Goal: Check status: Check status

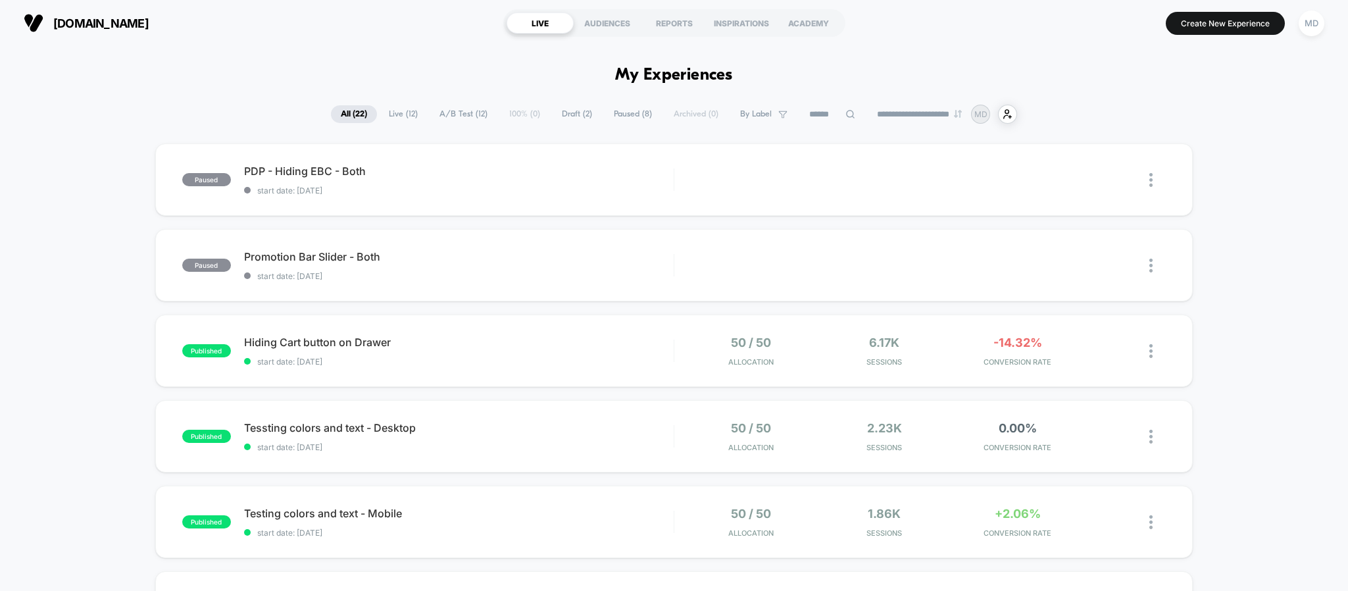
click at [396, 111] on span "Live ( 12 )" at bounding box center [403, 114] width 49 height 18
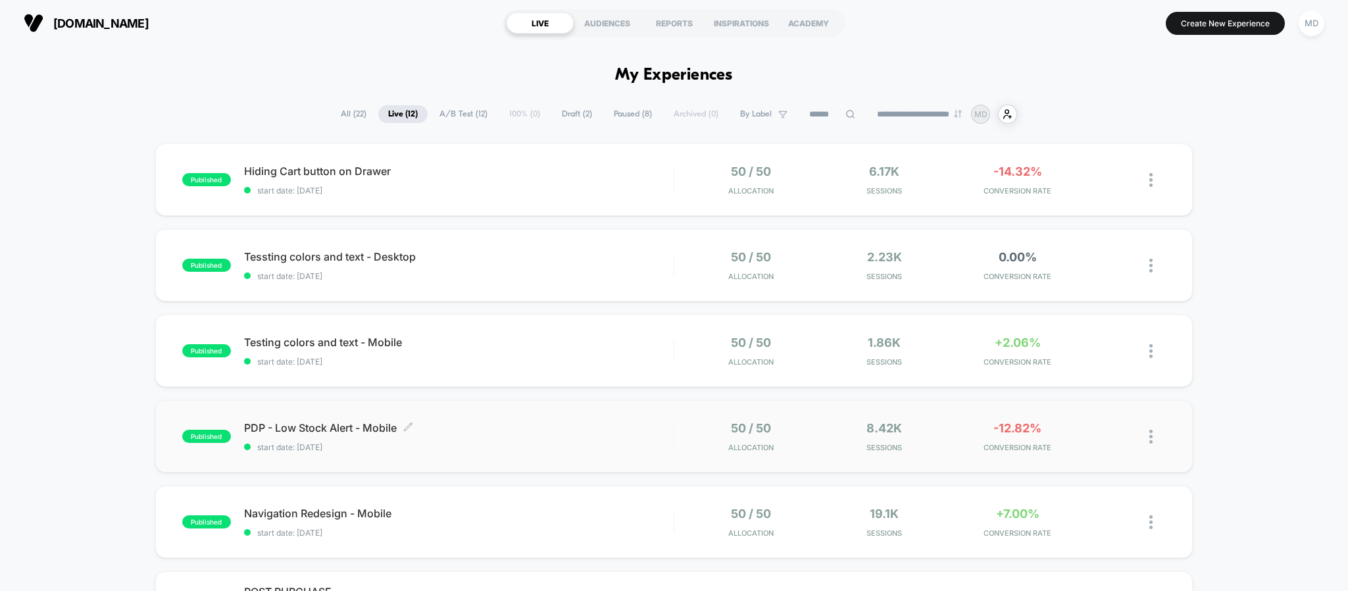
click at [571, 439] on div "PDP - Low Stock Alert - Mobile Click to edit experience details Click to edit e…" at bounding box center [459, 436] width 430 height 31
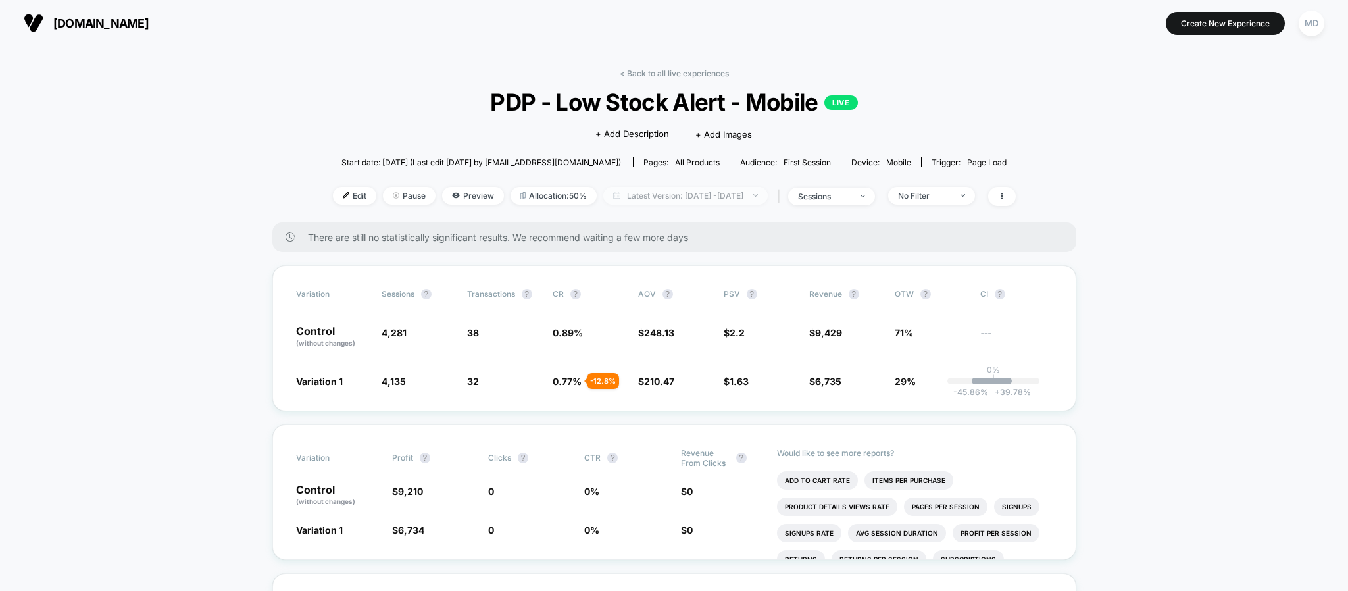
click at [674, 203] on span "Latest Version: [DATE] - [DATE]" at bounding box center [685, 196] width 165 height 18
select select "*"
select select "****"
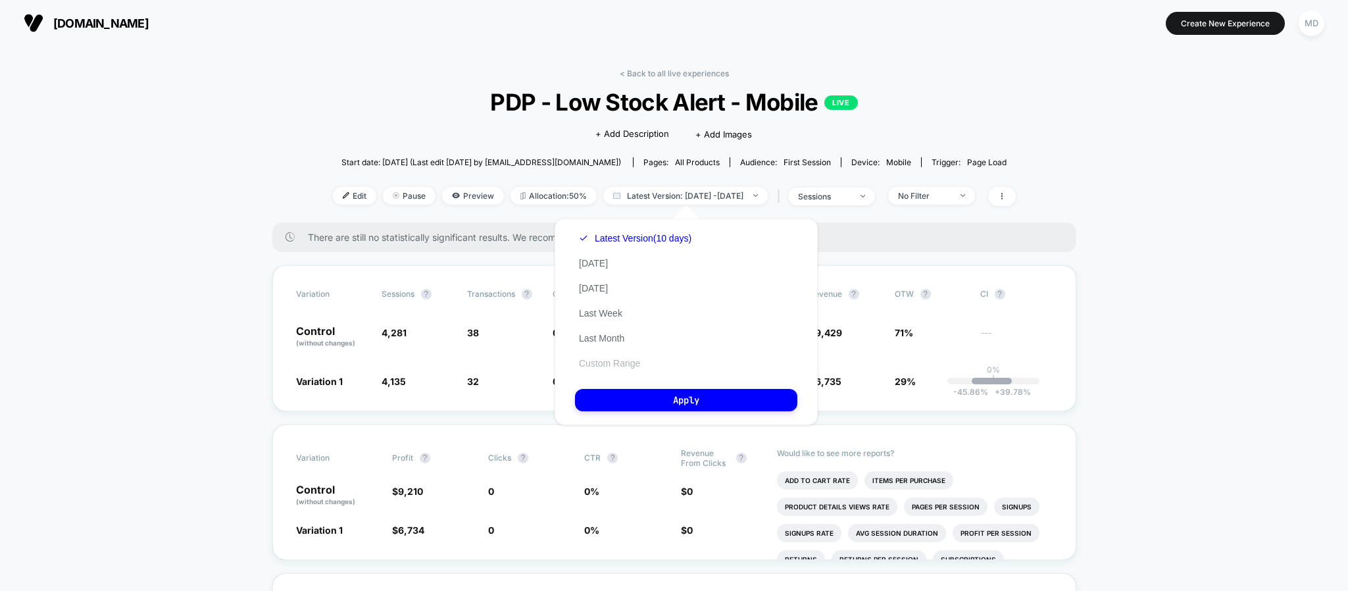
click at [599, 359] on button "Custom Range" at bounding box center [609, 363] width 69 height 12
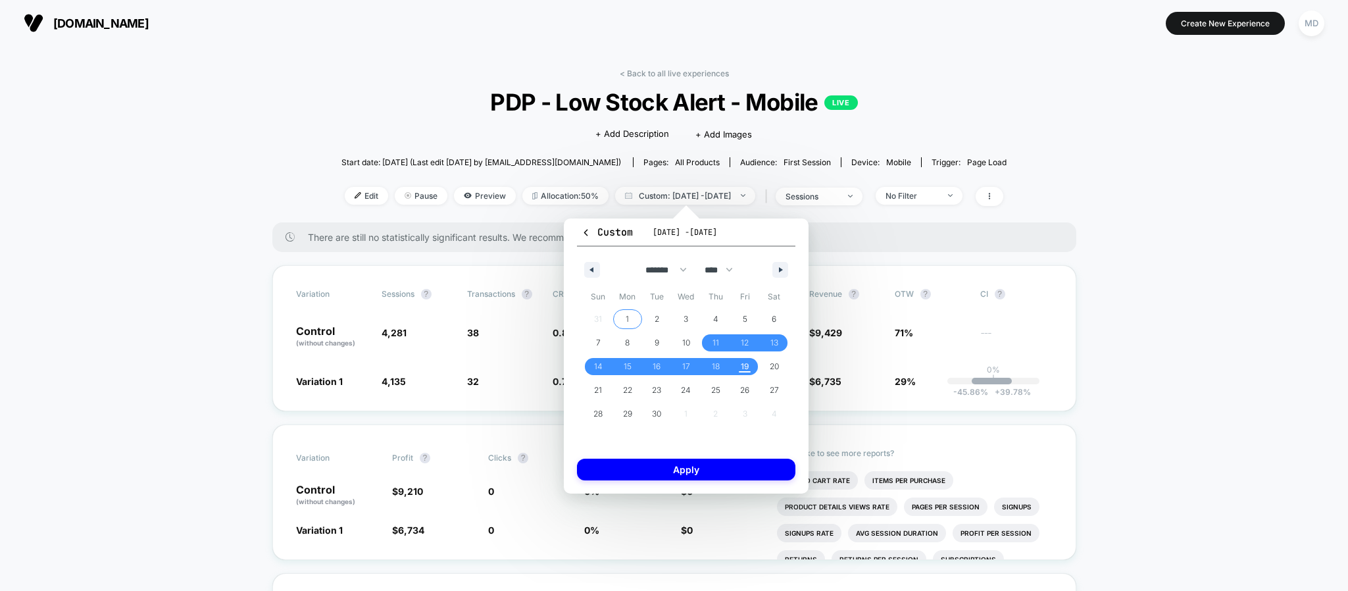
click at [625, 317] on span "1" at bounding box center [628, 319] width 30 height 17
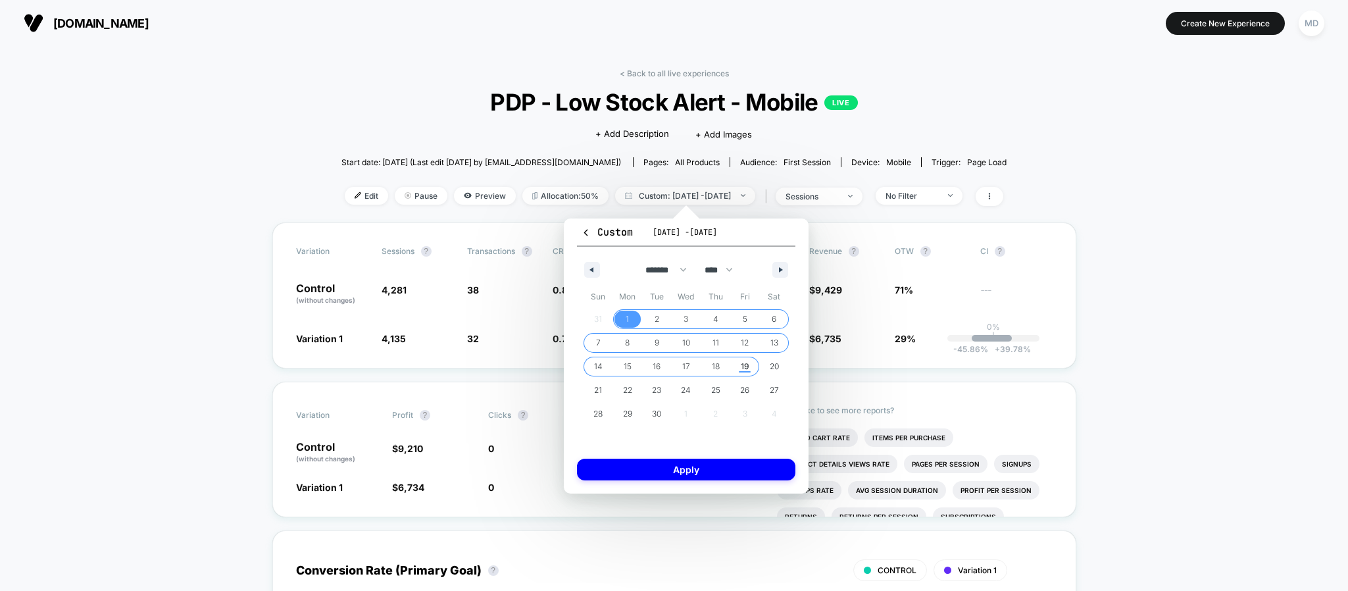
click at [742, 372] on span "19" at bounding box center [745, 367] width 9 height 24
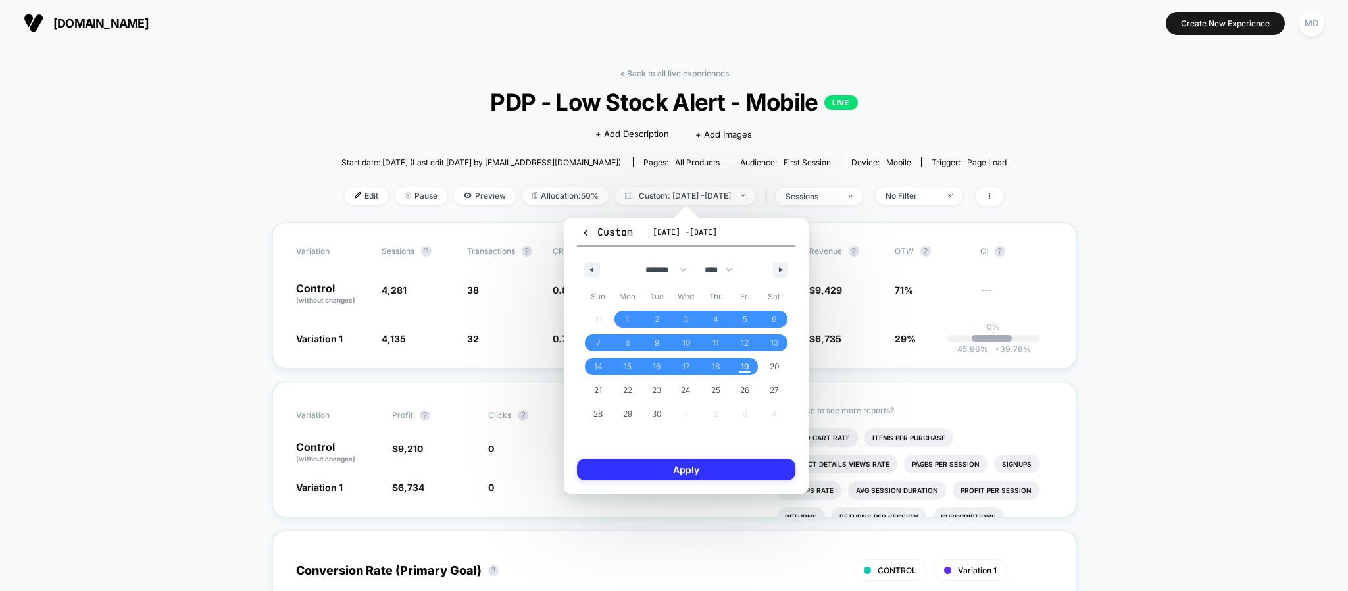
click at [729, 478] on button "Apply" at bounding box center [686, 470] width 218 height 22
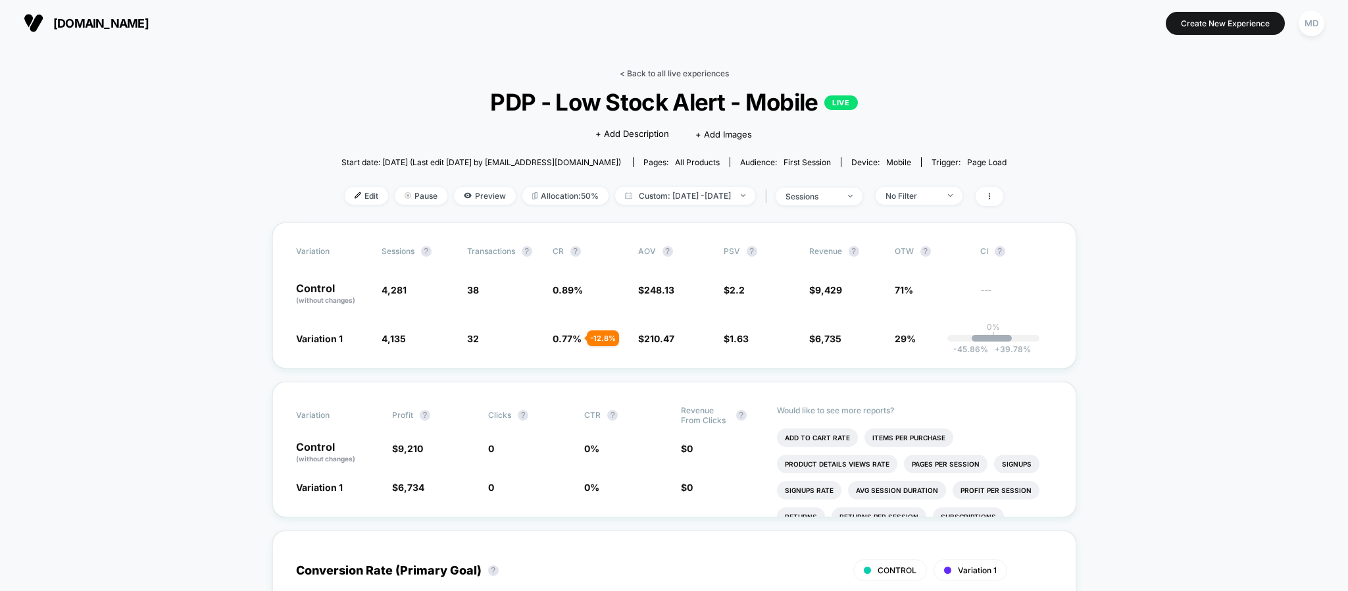
click at [644, 69] on link "< Back to all live experiences" at bounding box center [674, 73] width 109 height 10
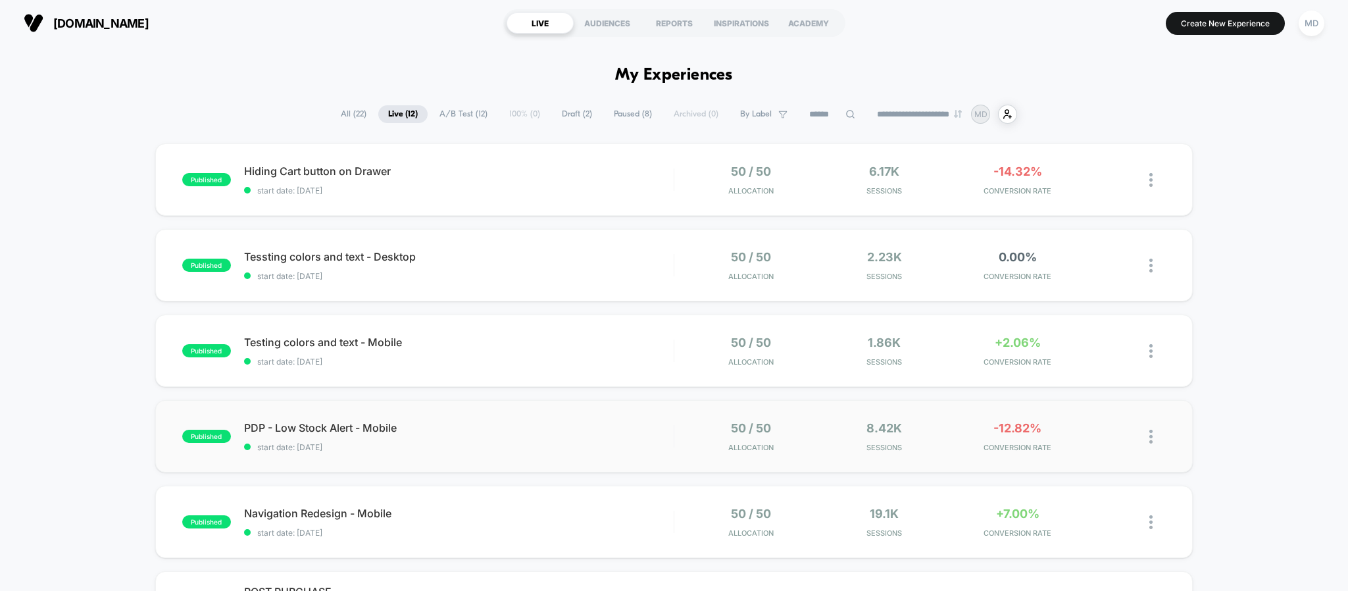
click at [1150, 436] on img at bounding box center [1151, 437] width 3 height 14
click at [1073, 423] on div "Pause" at bounding box center [1084, 421] width 118 height 30
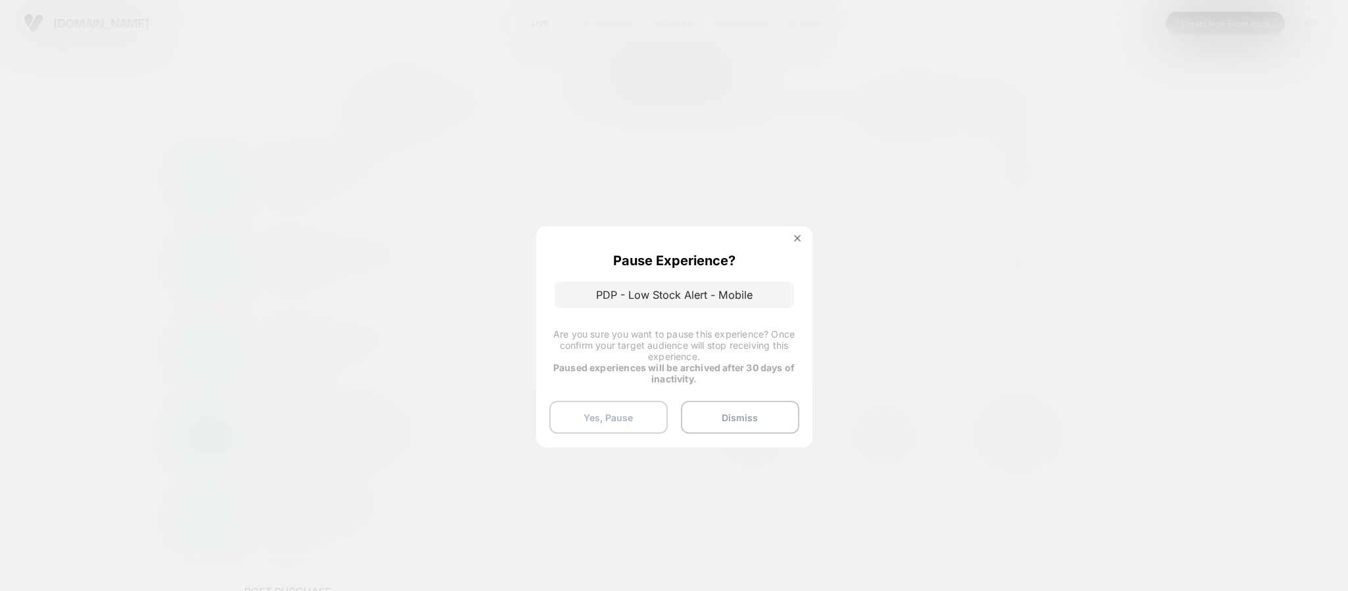
click at [614, 405] on button "Yes, Pause" at bounding box center [609, 417] width 118 height 33
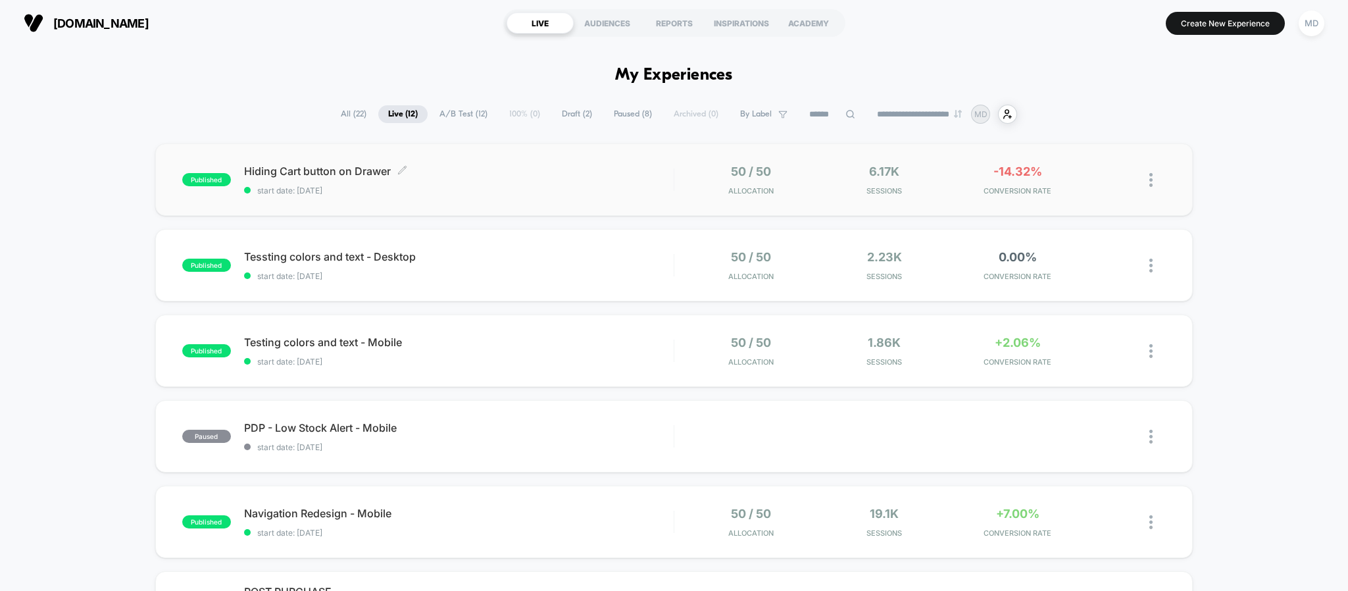
click at [353, 168] on span "Hiding Cart button on Drawer Click to edit experience details" at bounding box center [459, 171] width 430 height 13
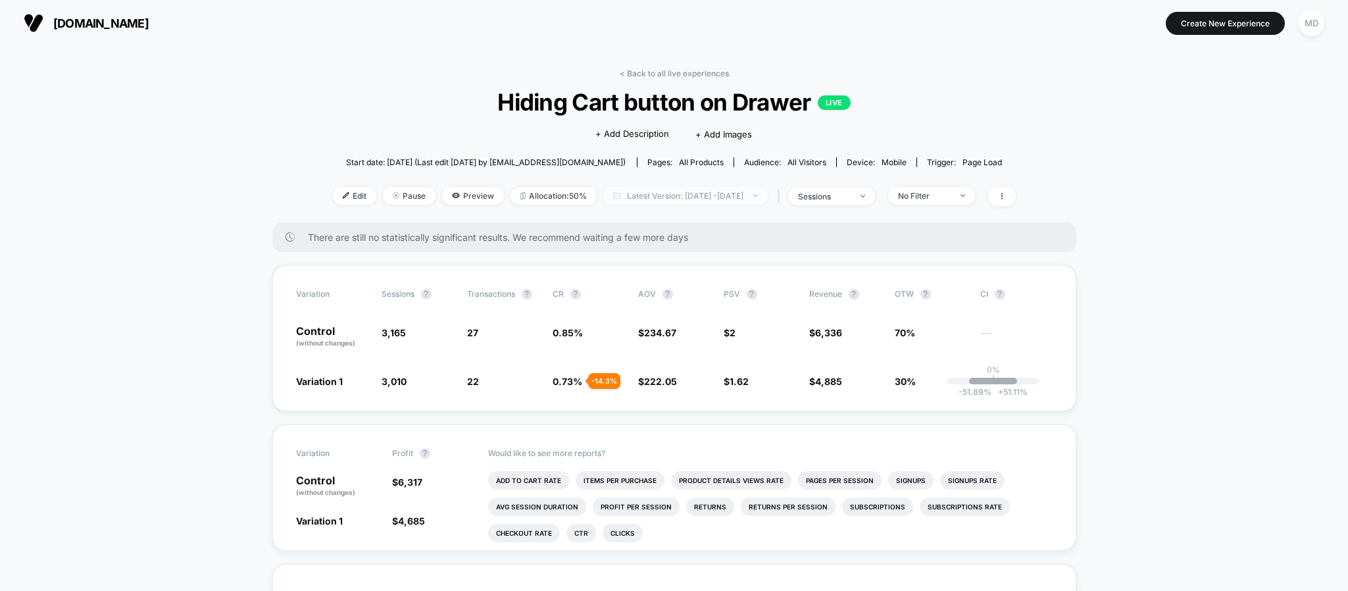
click at [721, 201] on span "Latest Version: [DATE] - [DATE]" at bounding box center [685, 196] width 165 height 18
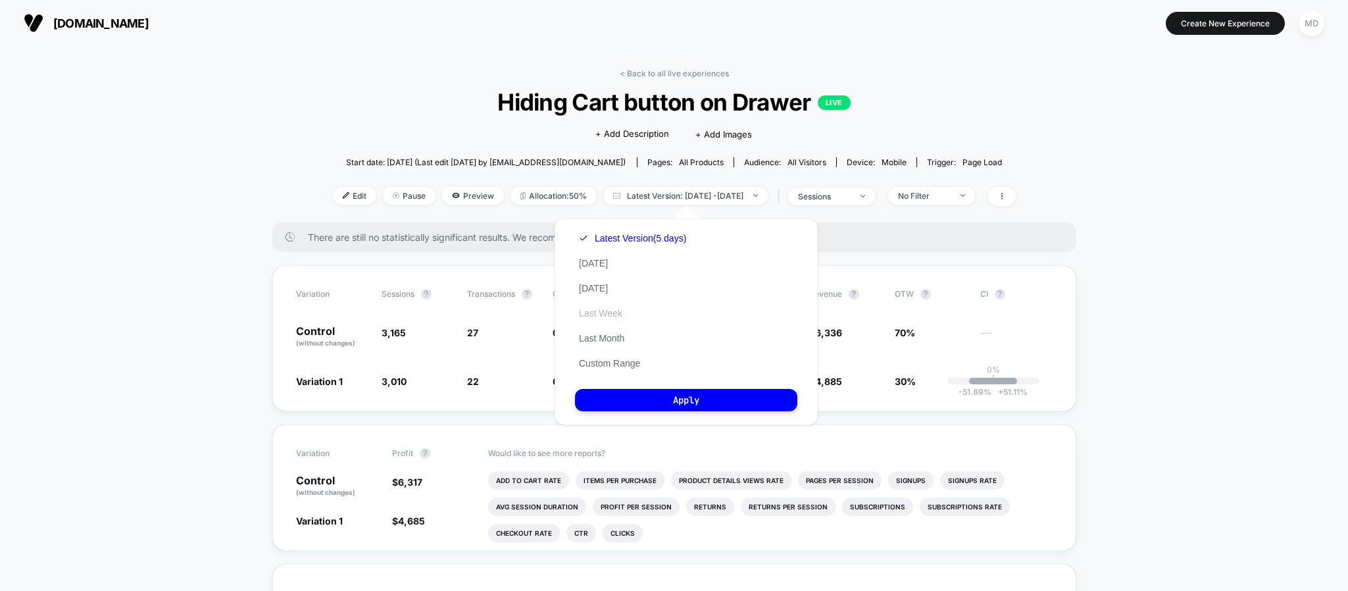
click at [610, 310] on button "Last Week" at bounding box center [600, 313] width 51 height 12
click at [624, 357] on button "Custom Range" at bounding box center [609, 363] width 69 height 12
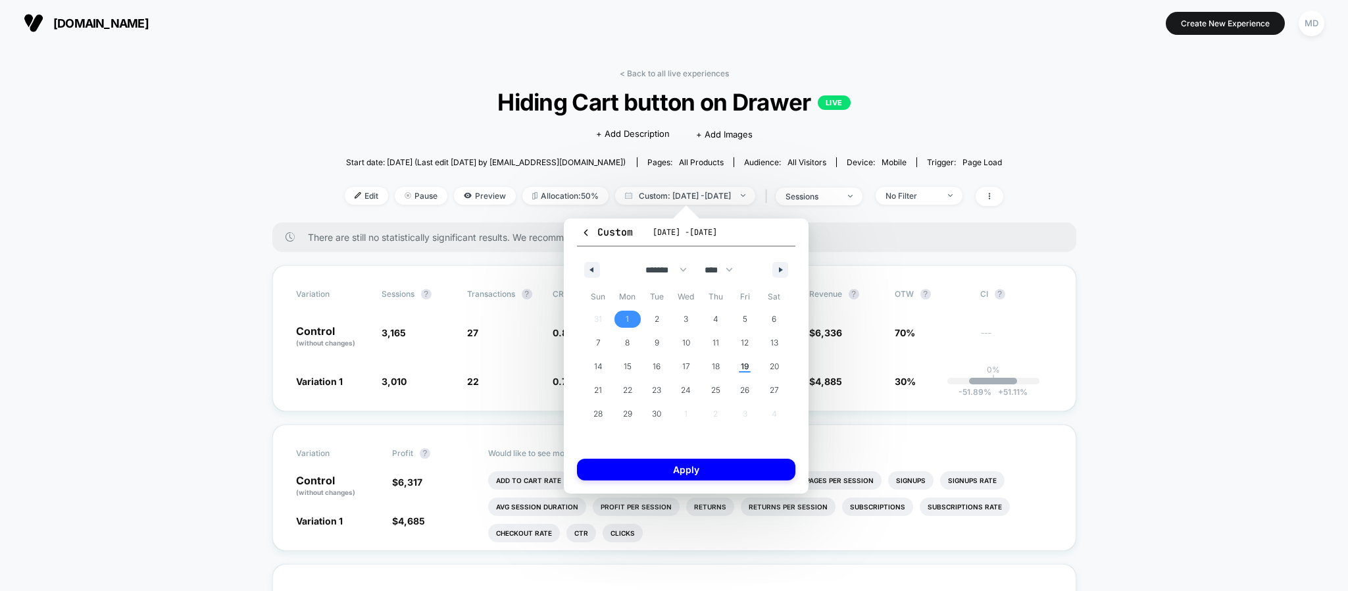
click at [625, 317] on span "1" at bounding box center [628, 319] width 30 height 17
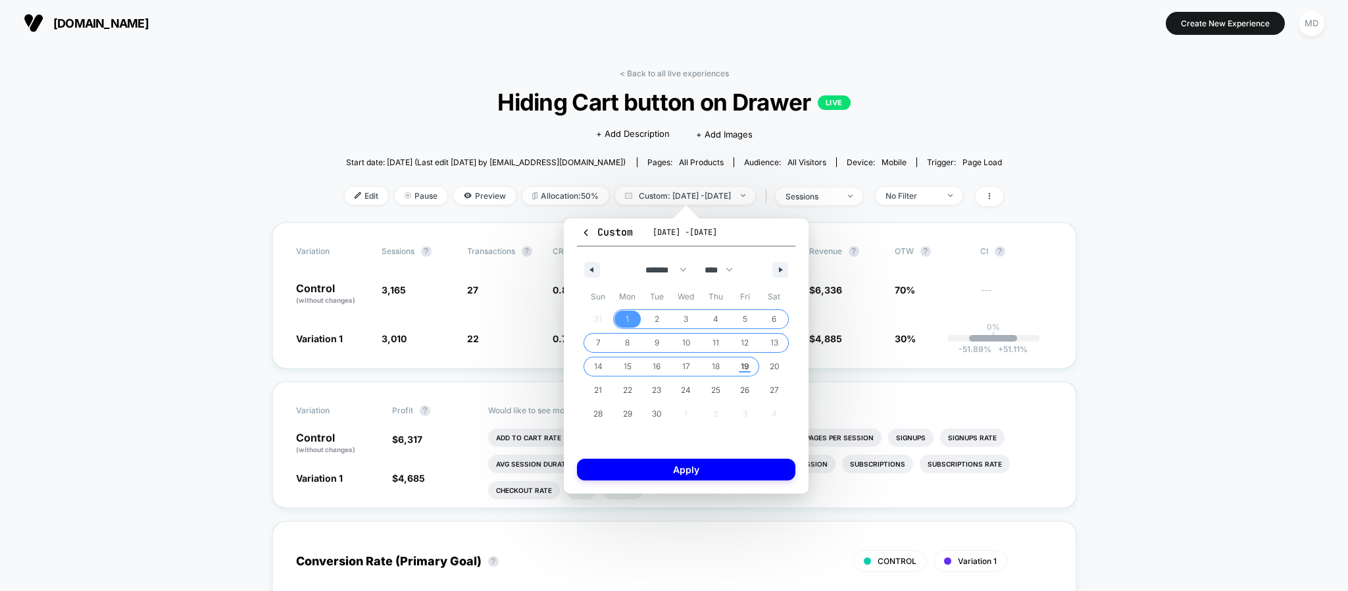
click at [746, 359] on span "19" at bounding box center [745, 367] width 9 height 24
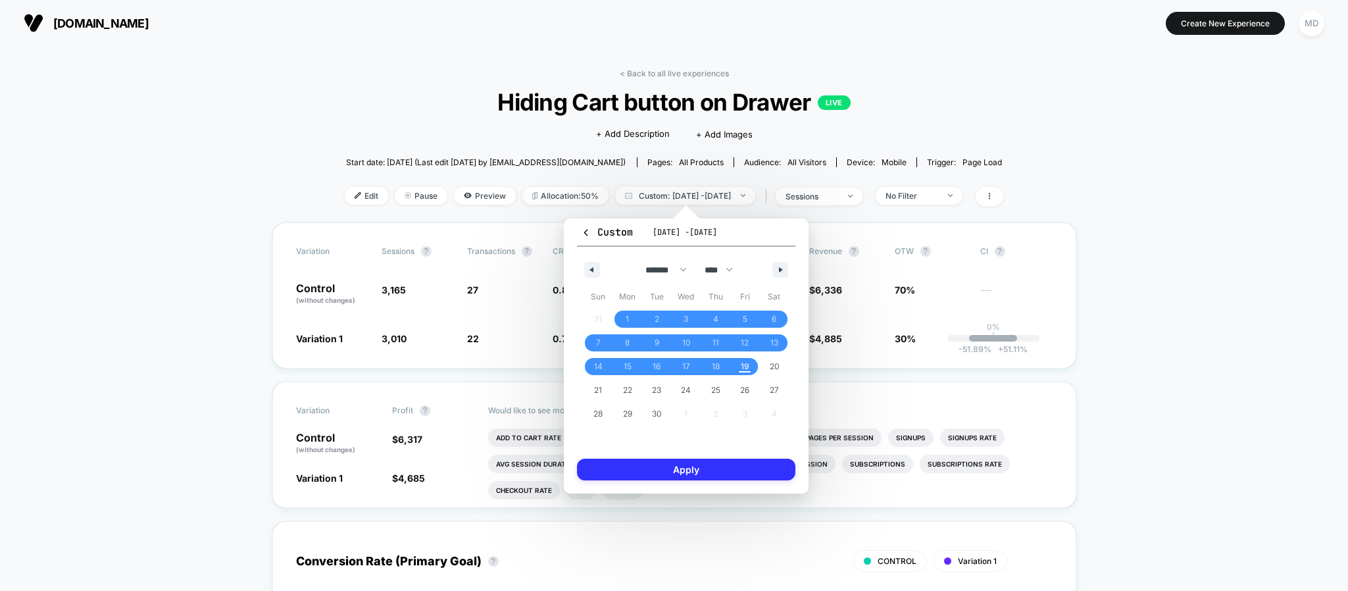
click at [731, 465] on button "Apply" at bounding box center [686, 470] width 218 height 22
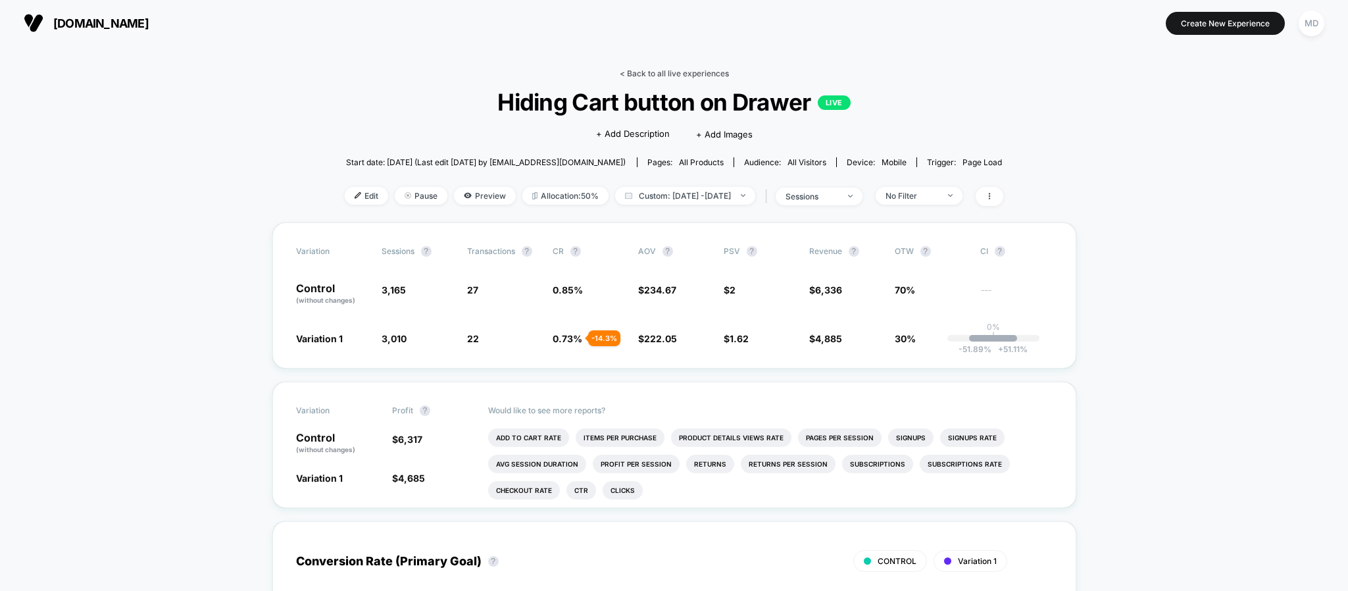
click at [669, 75] on link "< Back to all live experiences" at bounding box center [674, 73] width 109 height 10
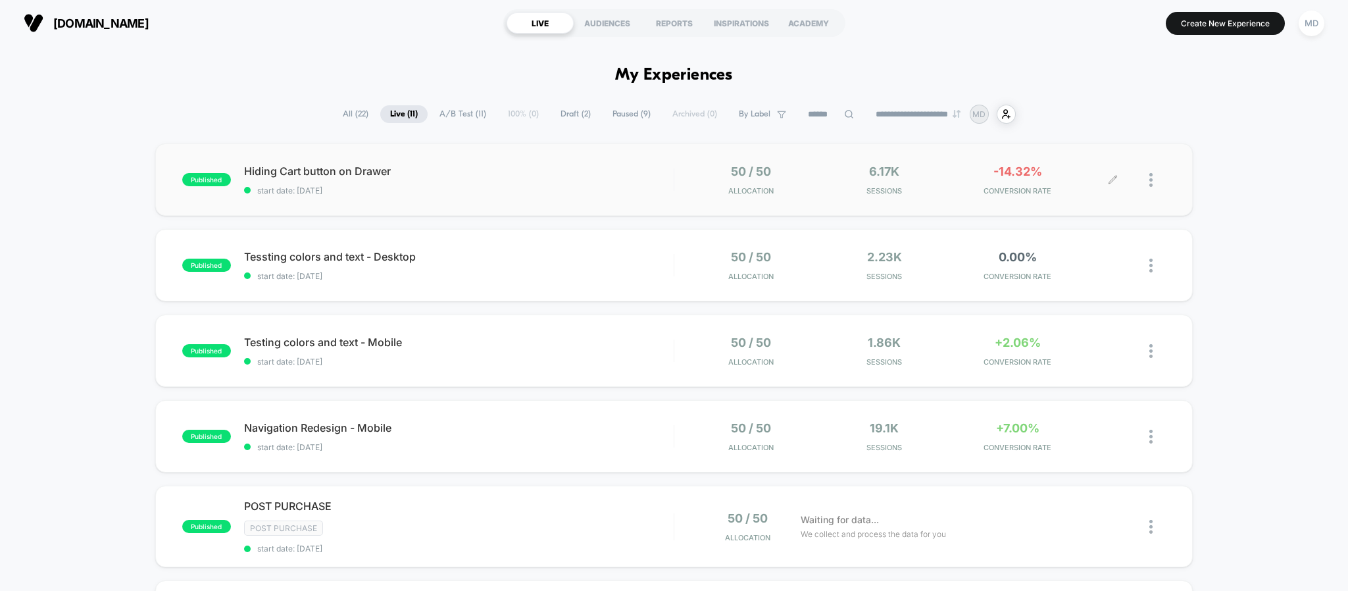
click at [1150, 186] on div at bounding box center [1158, 180] width 16 height 31
click at [1060, 157] on div "Pause" at bounding box center [1084, 164] width 118 height 30
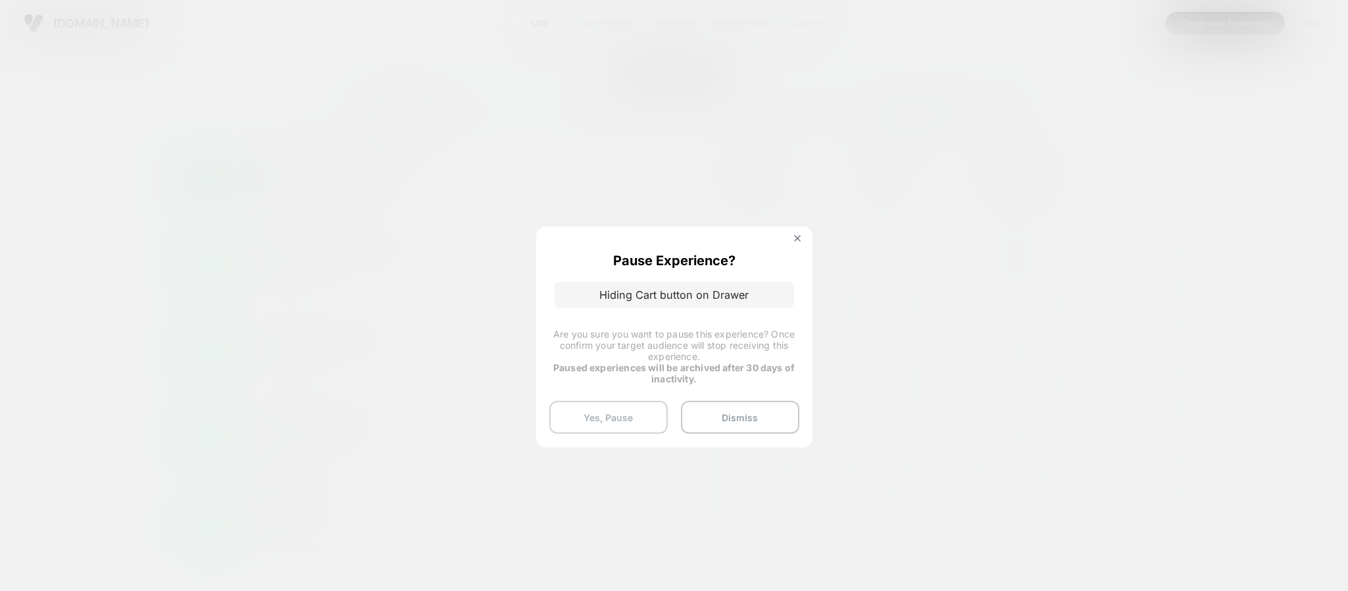
click at [627, 401] on button "Yes, Pause" at bounding box center [609, 417] width 118 height 33
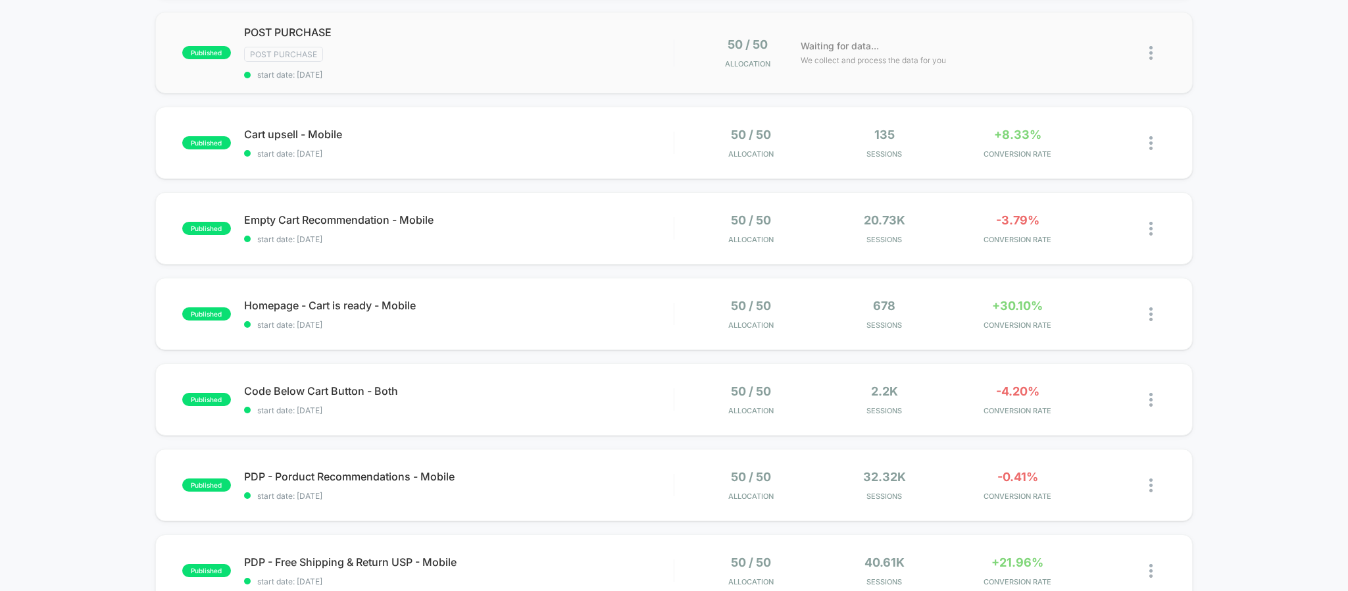
scroll to position [592, 0]
